Goal: Find specific page/section

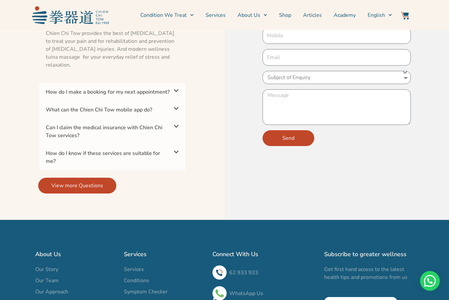
scroll to position [2272, 0]
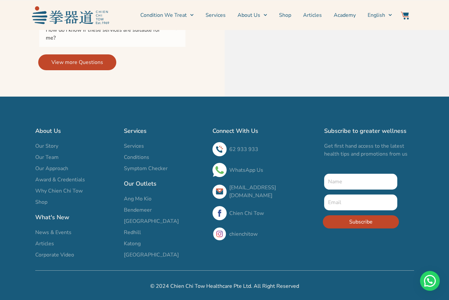
click at [145, 209] on span "Bendemeer" at bounding box center [138, 210] width 28 height 8
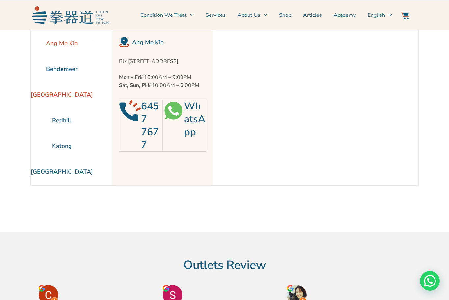
click at [63, 93] on li "[GEOGRAPHIC_DATA]" at bounding box center [62, 95] width 62 height 26
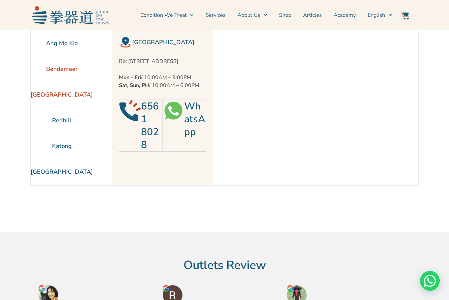
click at [68, 72] on li "Bendemeer" at bounding box center [62, 69] width 62 height 26
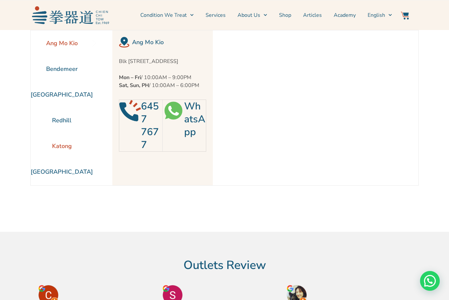
scroll to position [33, 0]
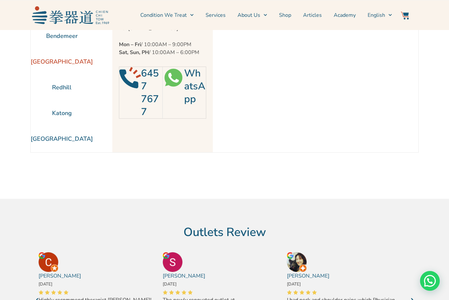
click at [68, 62] on li "[GEOGRAPHIC_DATA]" at bounding box center [62, 62] width 62 height 26
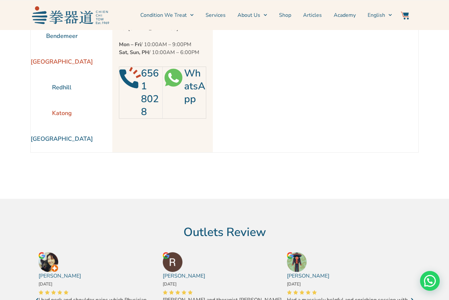
scroll to position [0, 0]
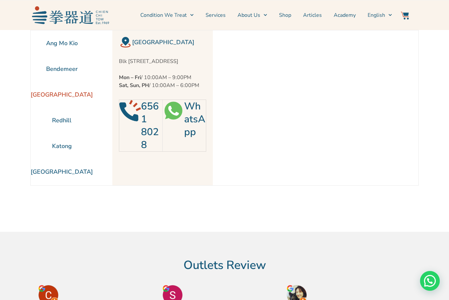
click at [177, 119] on img at bounding box center [173, 110] width 21 height 21
